Goal: Task Accomplishment & Management: Use online tool/utility

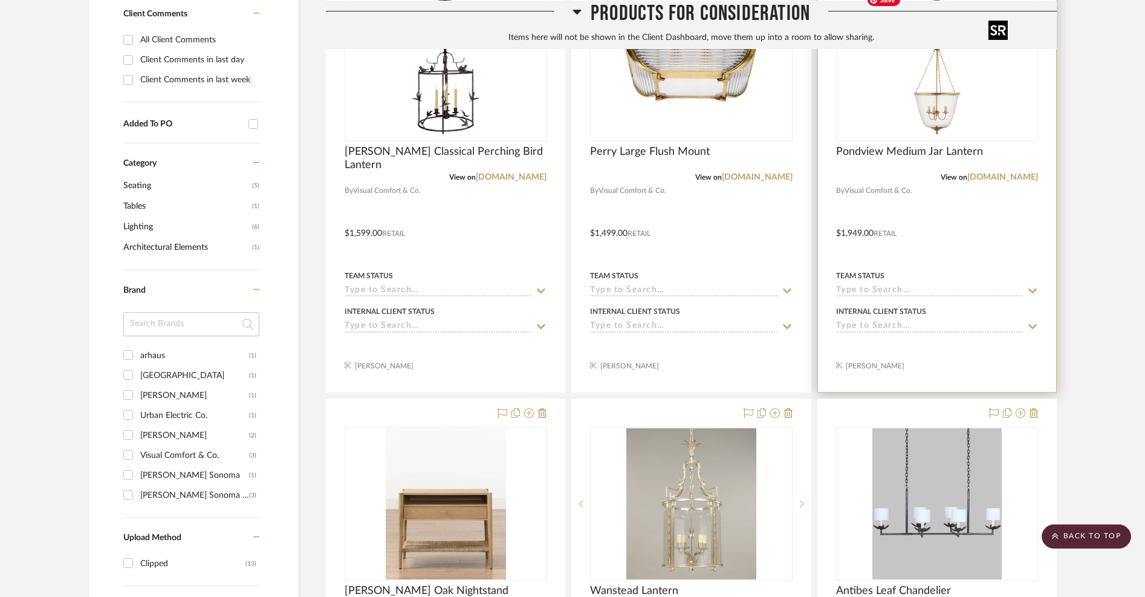
scroll to position [608, 0]
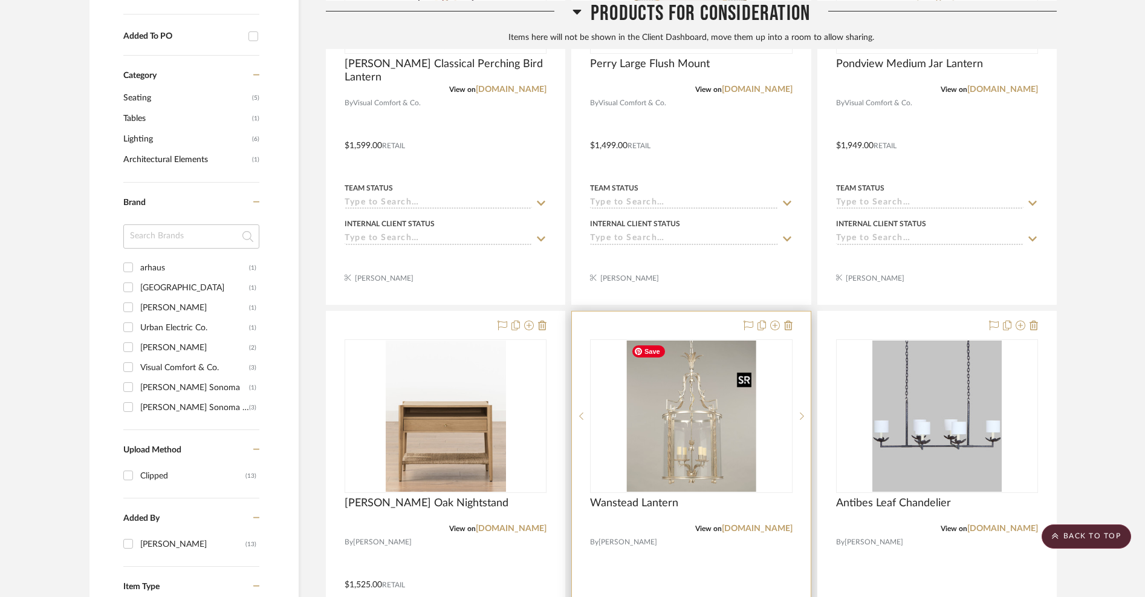
click at [710, 435] on img "0" at bounding box center [690, 415] width 129 height 151
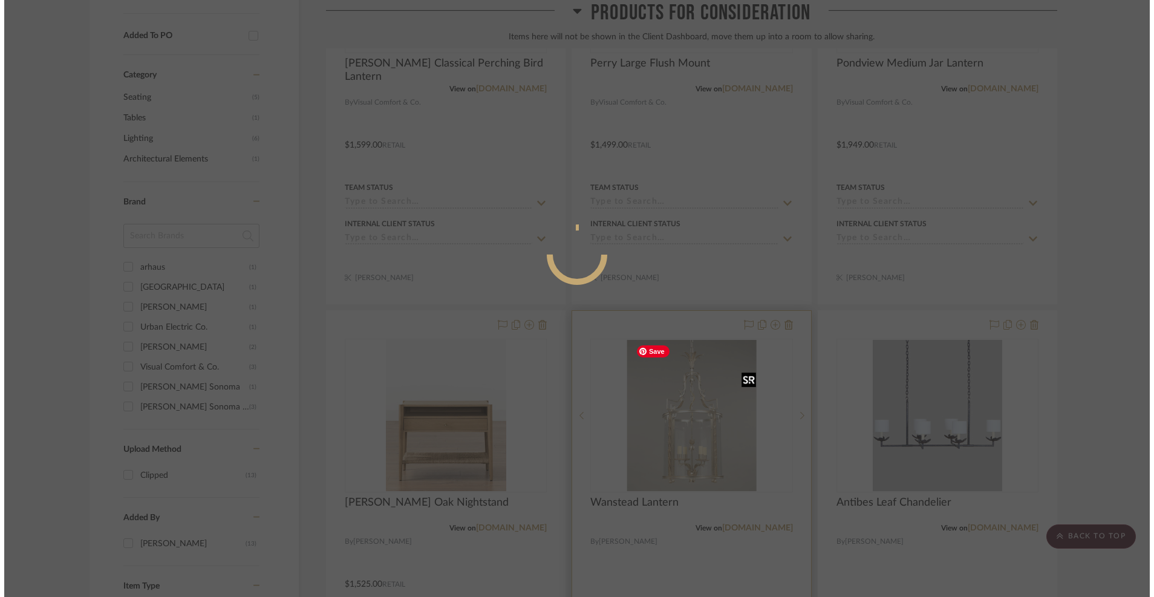
scroll to position [0, 0]
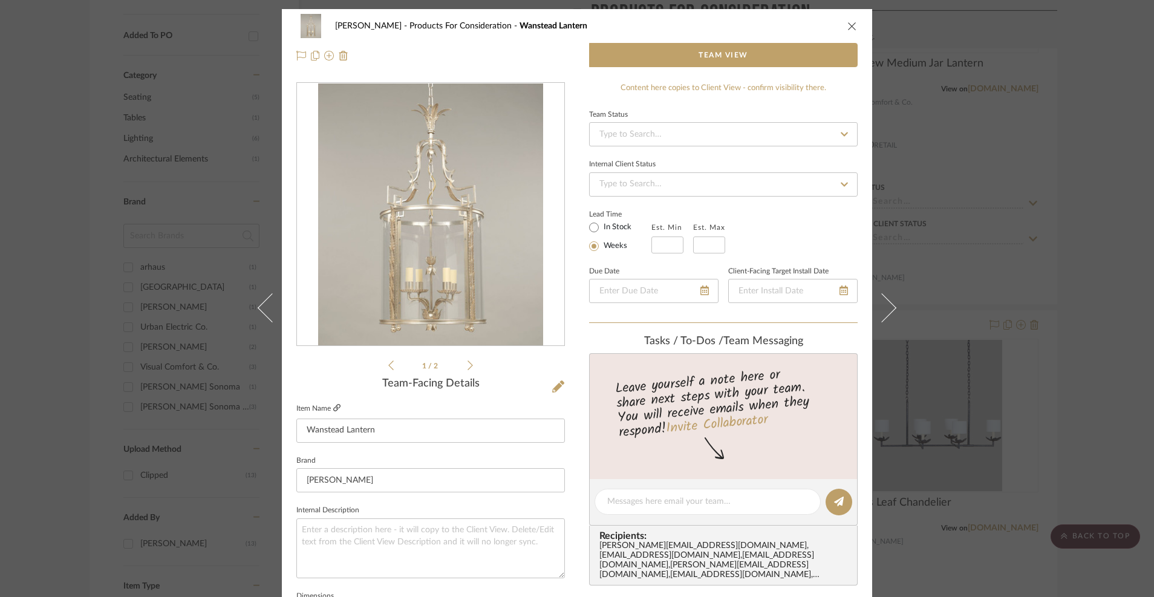
click at [333, 406] on icon at bounding box center [336, 407] width 7 height 7
click at [842, 24] on div "[PERSON_NAME] Products For Consideration Wanstead Lantern" at bounding box center [576, 26] width 561 height 24
click at [847, 24] on icon "close" at bounding box center [852, 26] width 10 height 10
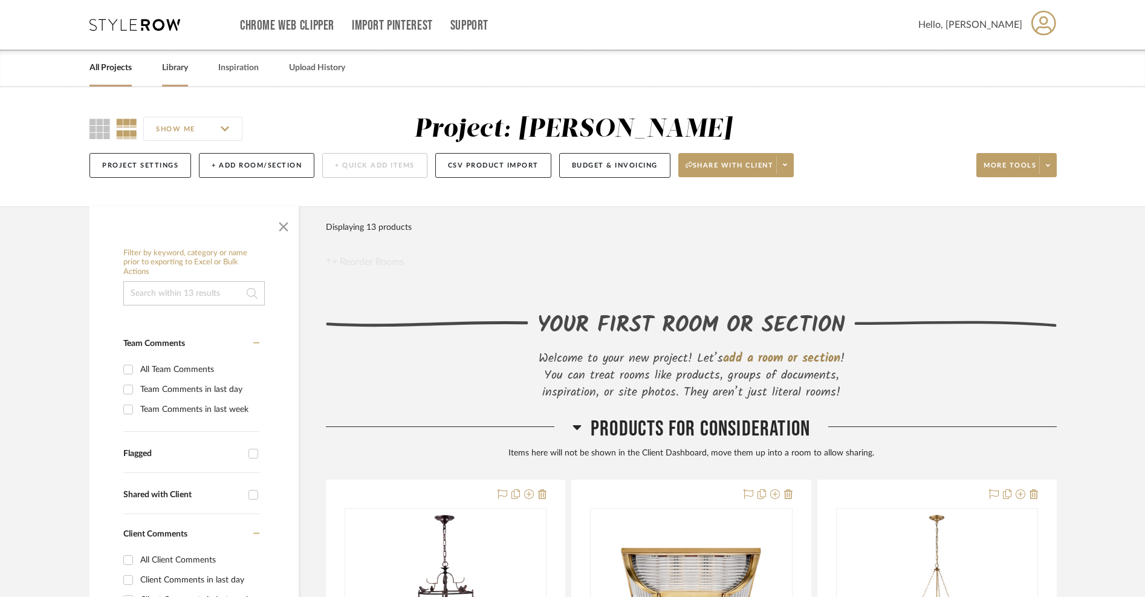
click at [176, 67] on link "Library" at bounding box center [175, 68] width 26 height 16
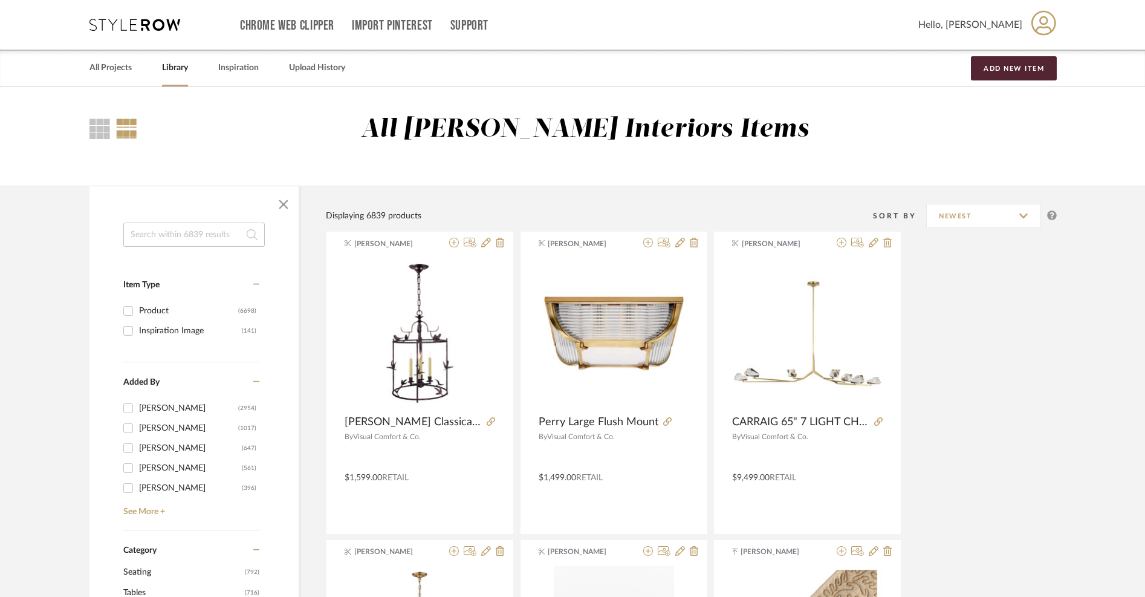
click at [195, 236] on input at bounding box center [193, 234] width 141 height 24
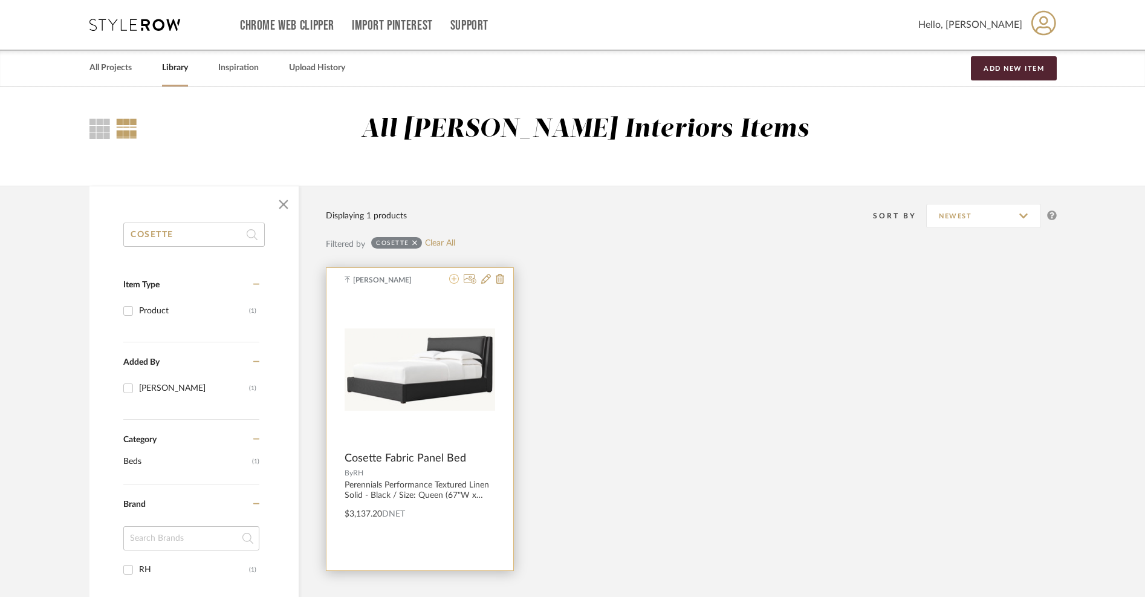
type input "COSETTE"
click at [453, 278] on icon at bounding box center [454, 279] width 10 height 10
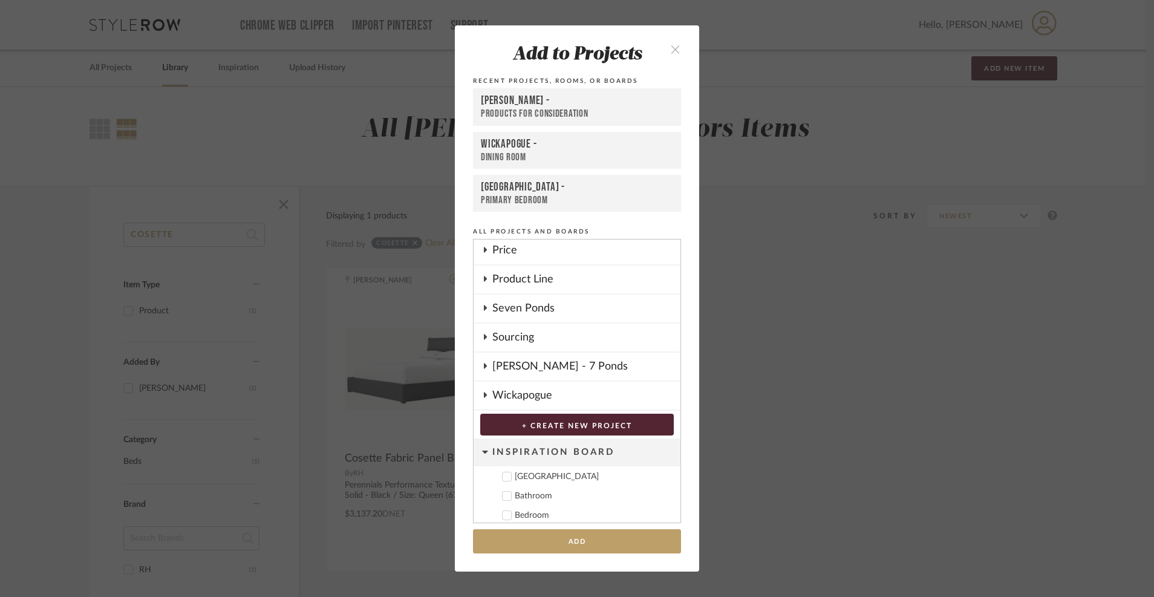
scroll to position [542, 0]
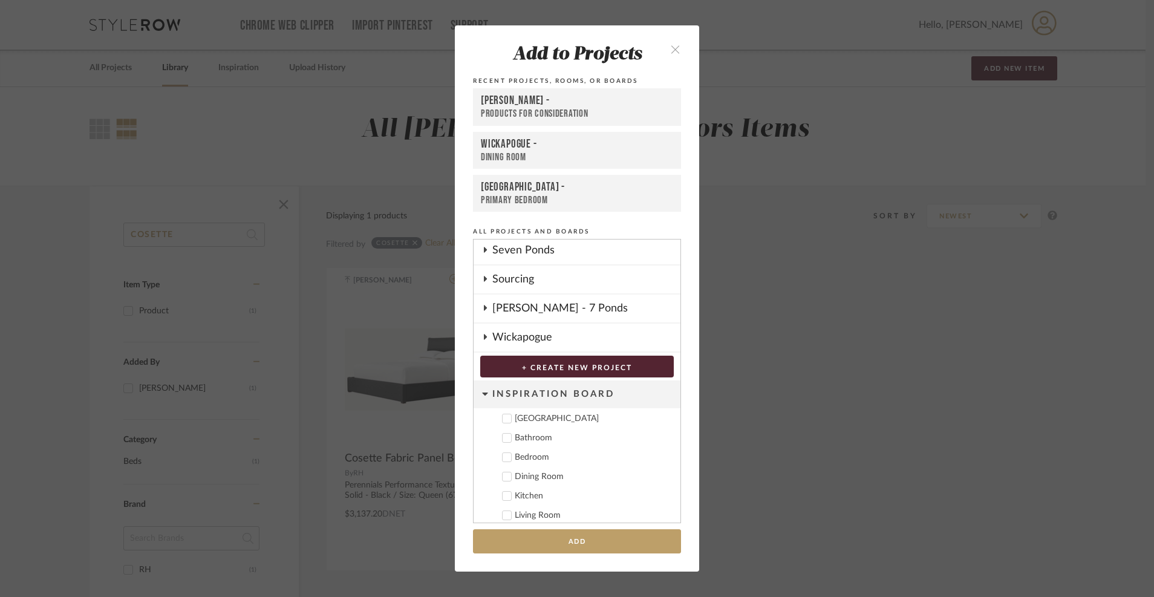
click at [480, 335] on icon at bounding box center [485, 337] width 10 height 6
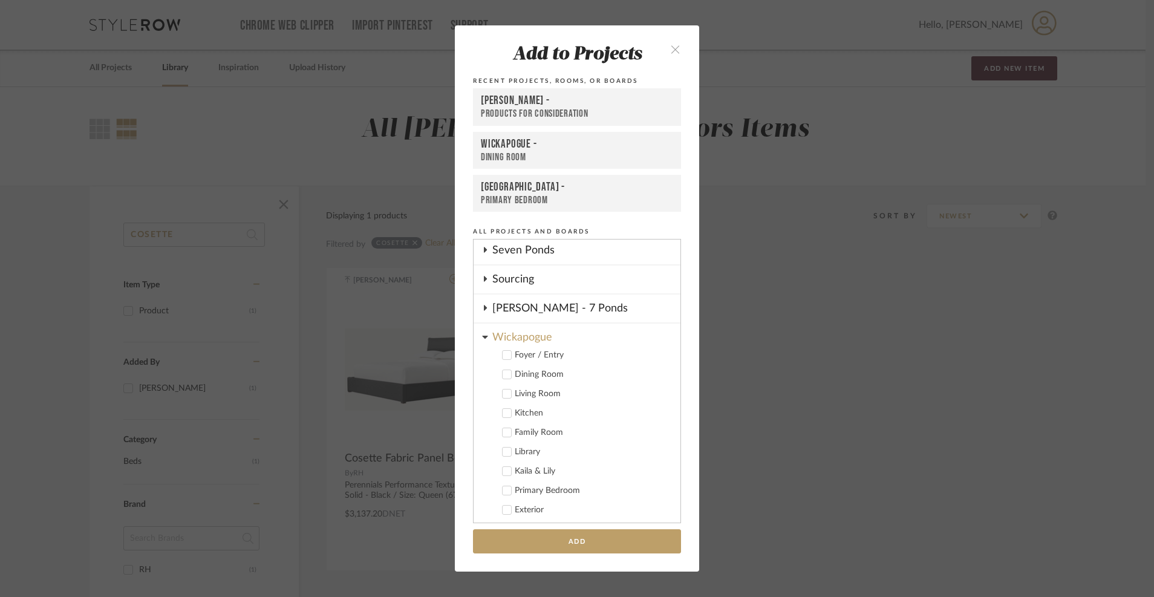
click at [482, 336] on icon at bounding box center [485, 337] width 6 height 10
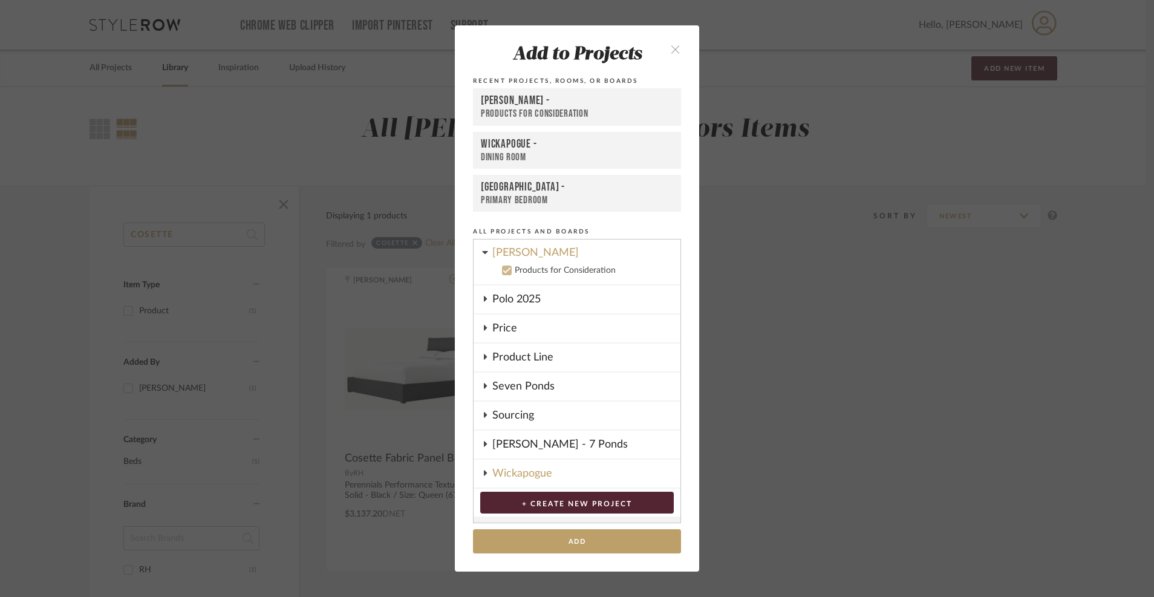
scroll to position [317, 0]
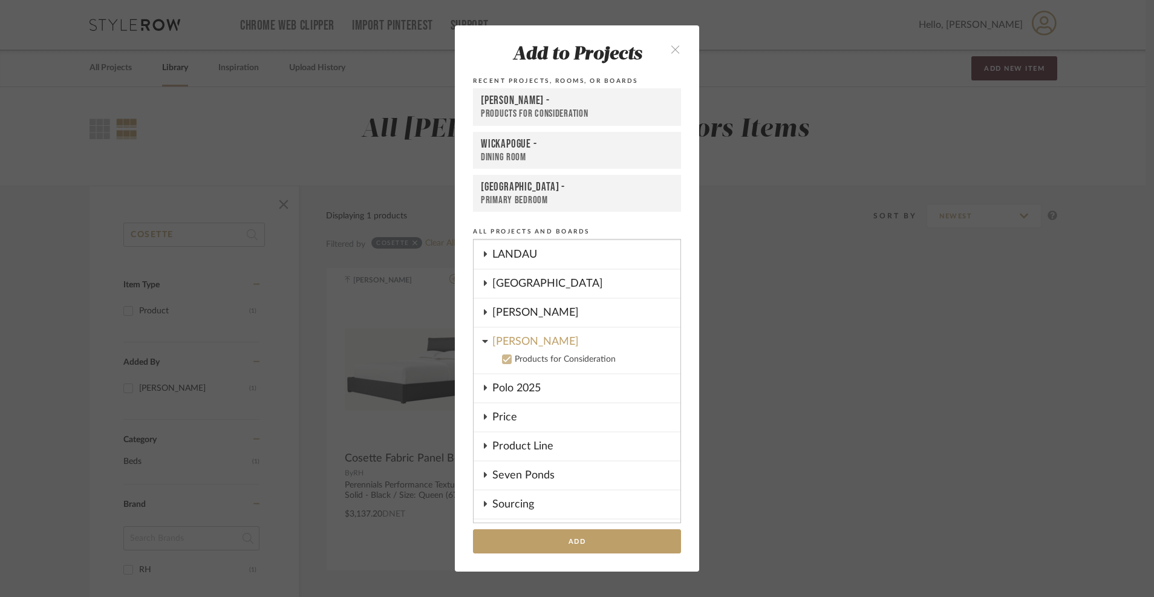
click at [502, 357] on icon at bounding box center [506, 359] width 8 height 8
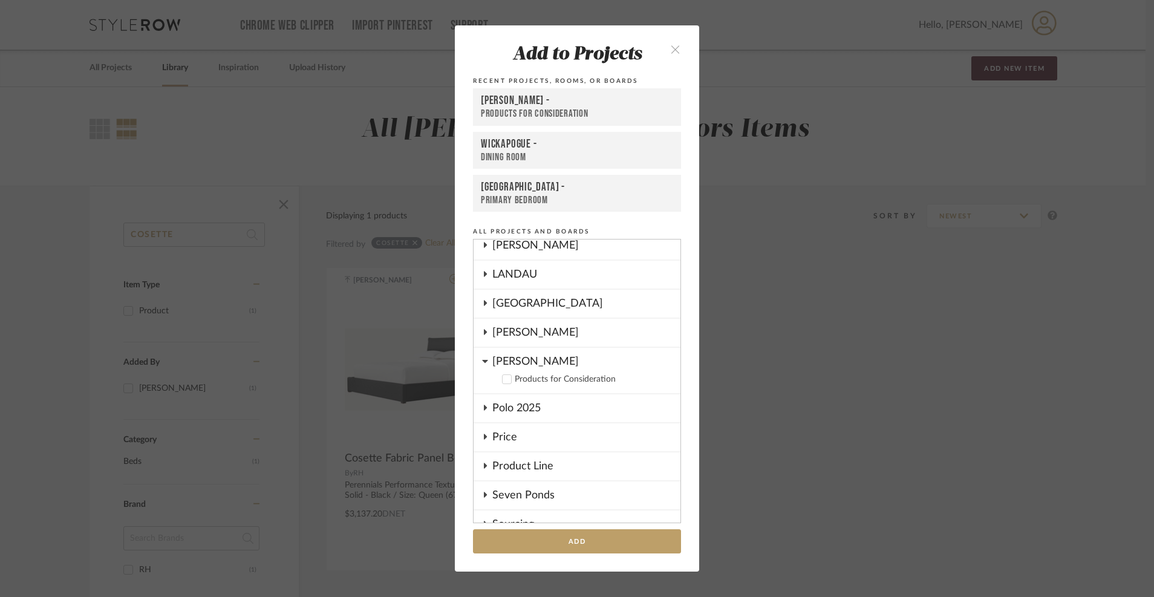
scroll to position [296, 0]
click at [484, 303] on icon at bounding box center [485, 302] width 3 height 5
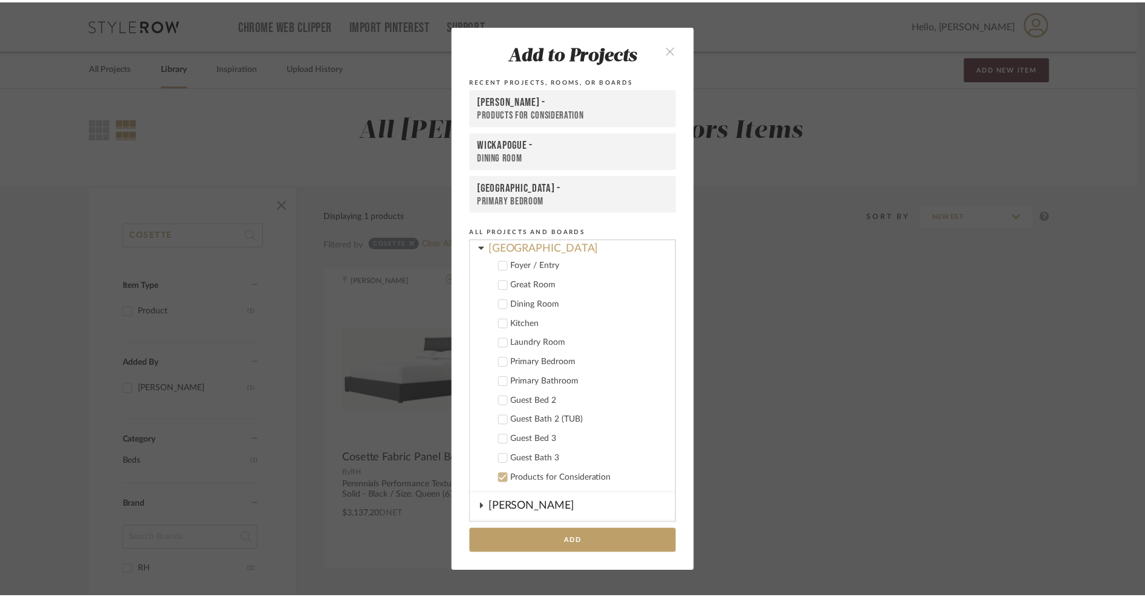
scroll to position [355, 0]
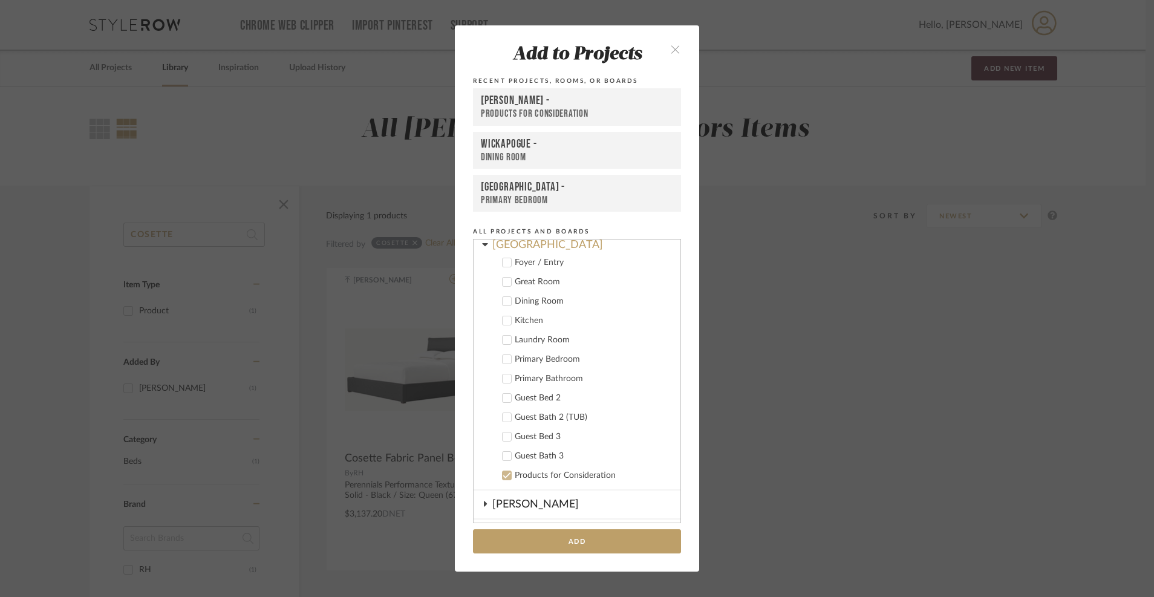
click at [502, 438] on icon at bounding box center [506, 436] width 8 height 8
click at [502, 396] on icon at bounding box center [506, 398] width 8 height 8
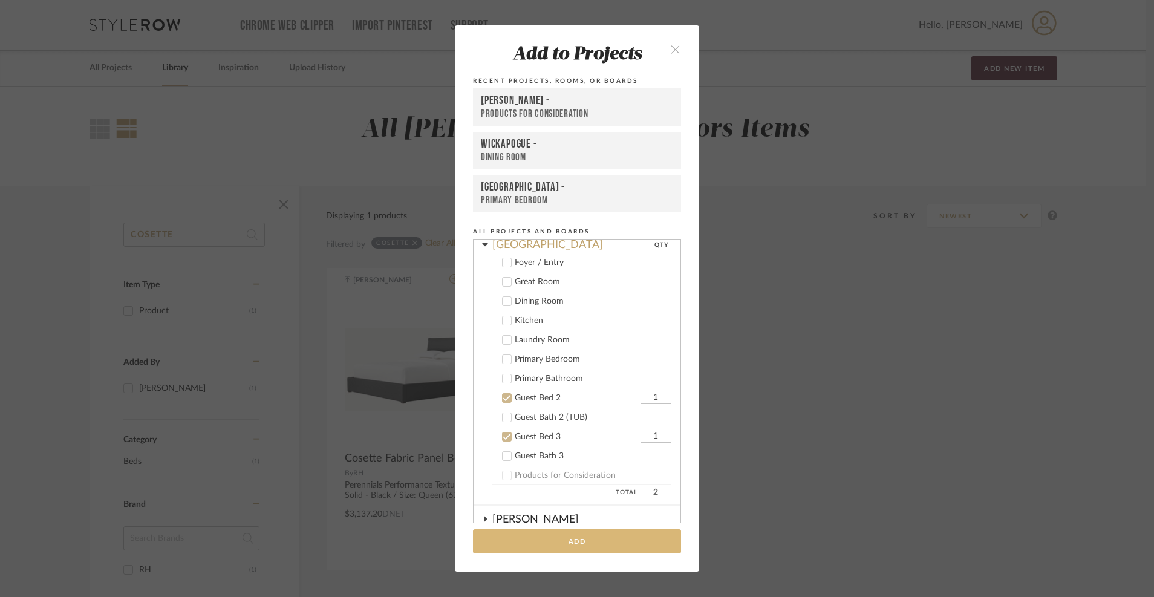
click at [527, 542] on button "Add" at bounding box center [577, 541] width 208 height 25
